Goal: Task Accomplishment & Management: Use online tool/utility

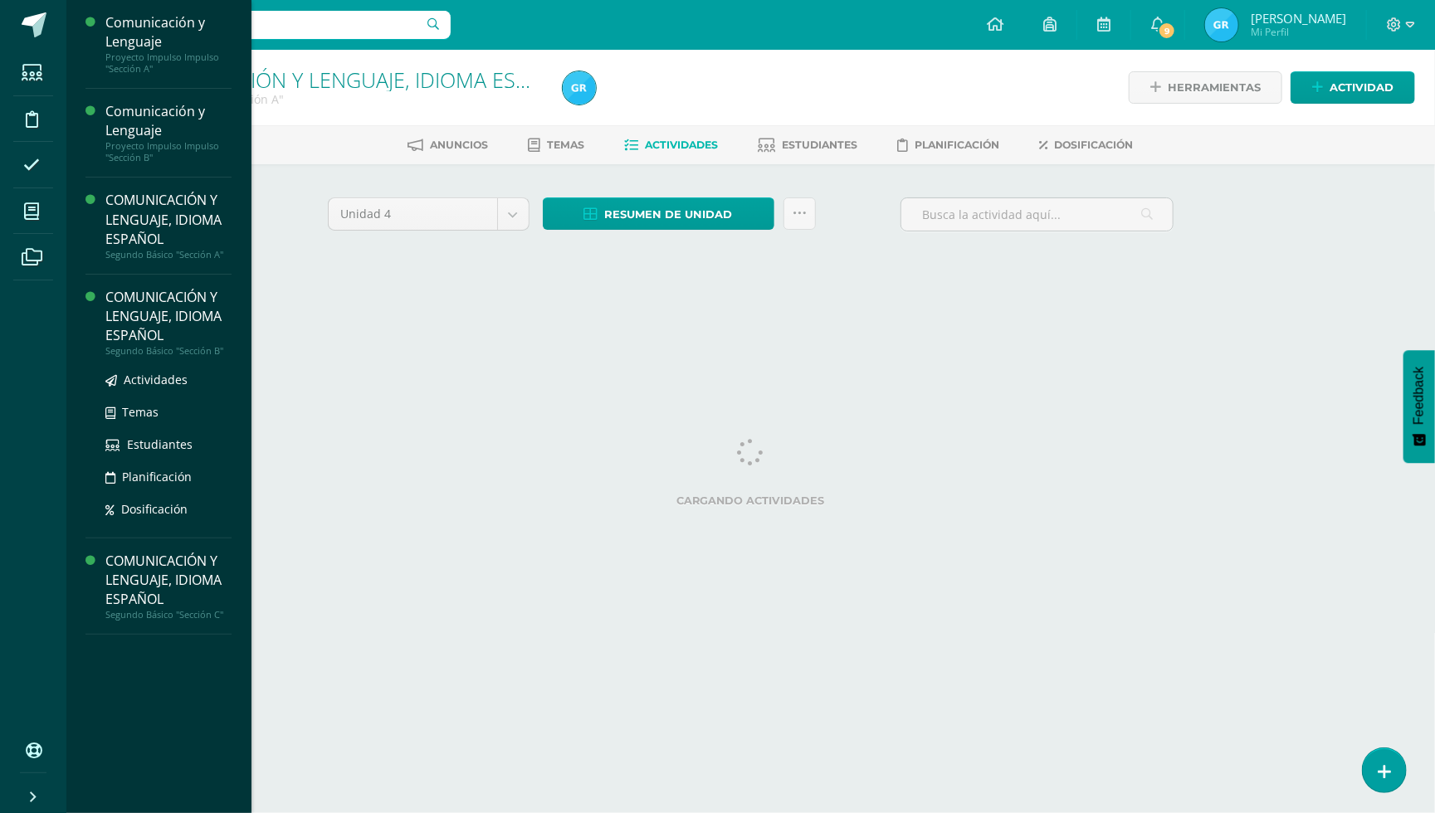
click at [102, 303] on div at bounding box center [95, 406] width 20 height 236
click at [145, 312] on div "COMUNICACIÓN Y LENGUAJE, IDIOMA ESPAÑOL" at bounding box center [168, 316] width 126 height 57
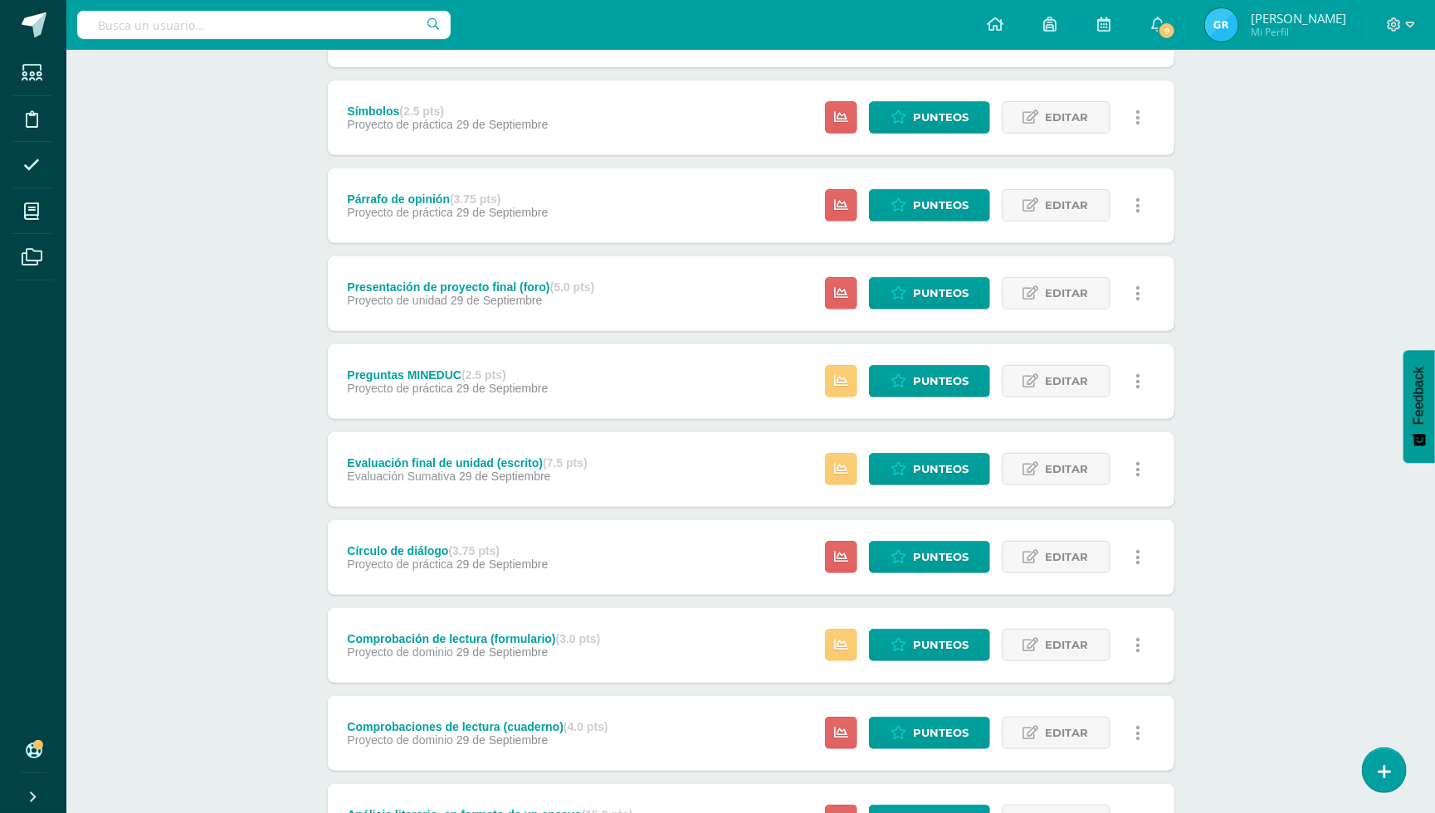
scroll to position [288, 0]
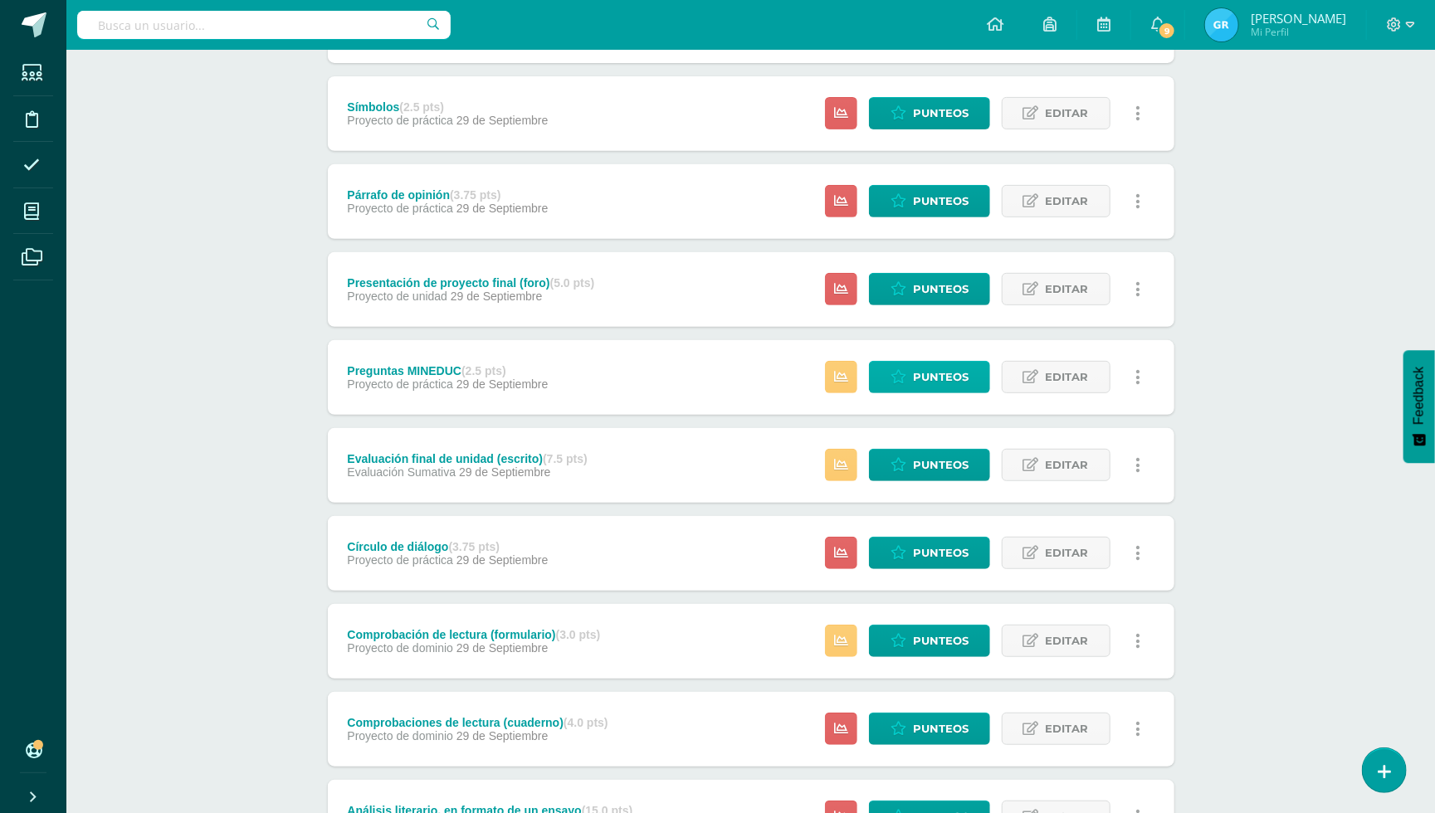
click at [948, 368] on span "Punteos" at bounding box center [941, 377] width 56 height 31
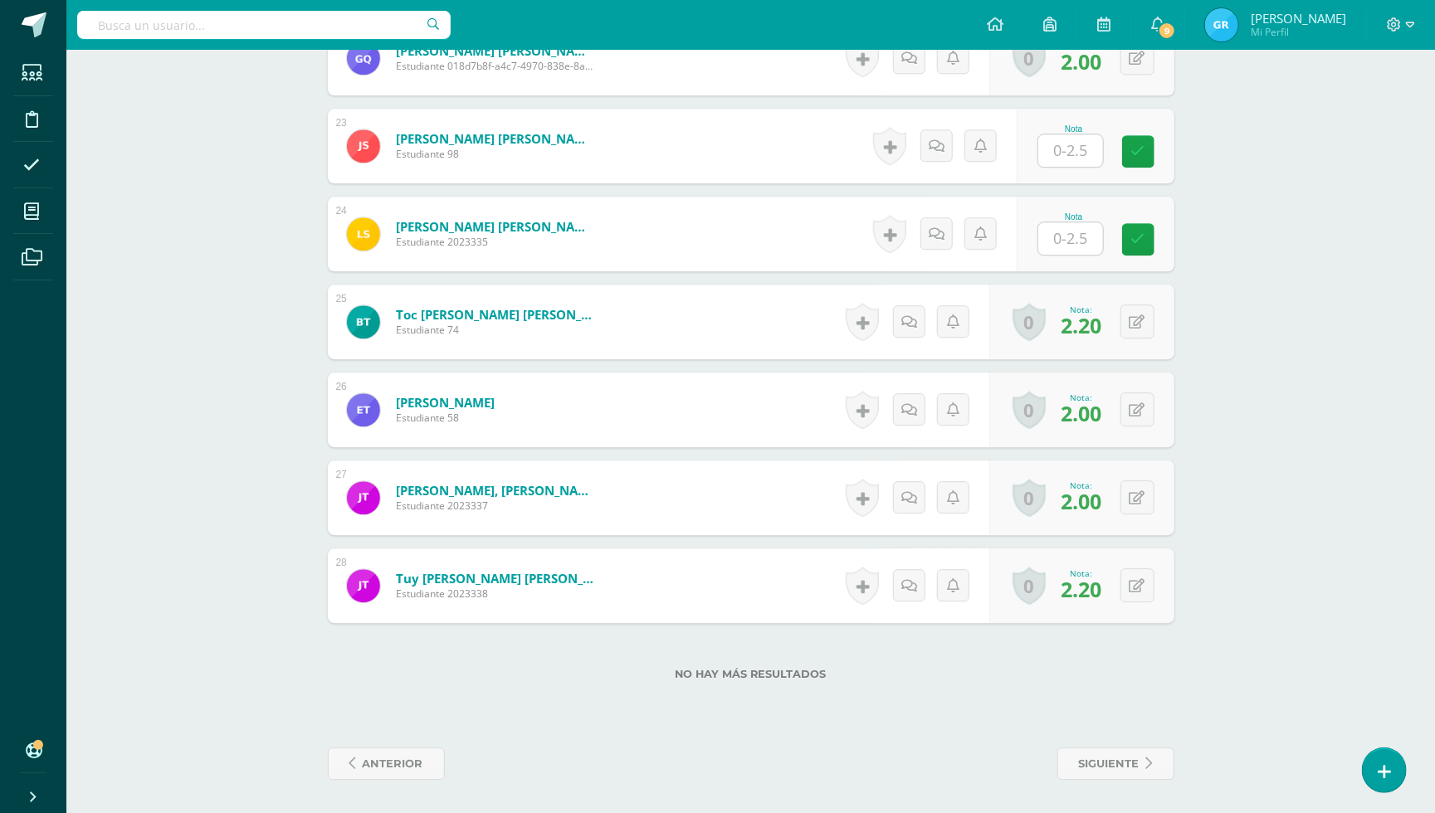
scroll to position [2403, 0]
click at [1075, 244] on input "text" at bounding box center [1070, 238] width 65 height 32
type input "2"
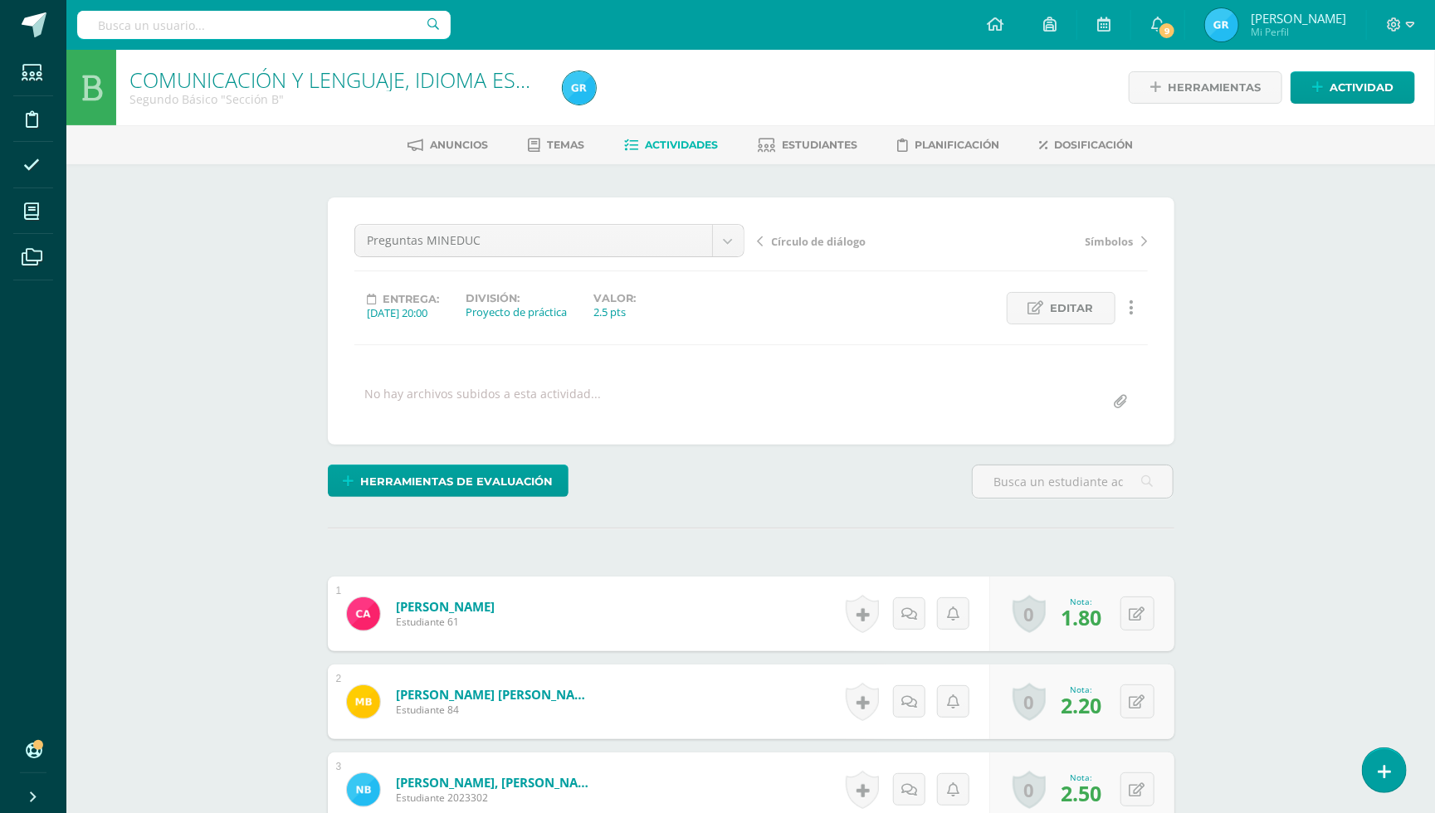
scroll to position [0, 0]
